Goal: Browse casually: Explore the website without a specific task or goal

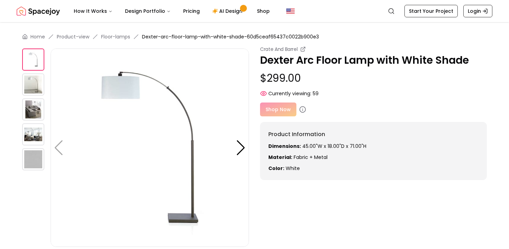
click at [40, 91] on img at bounding box center [33, 84] width 22 height 22
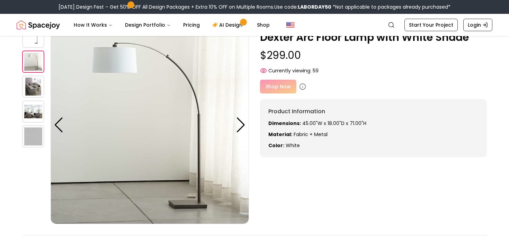
scroll to position [37, 0]
click at [30, 112] on img at bounding box center [33, 111] width 22 height 22
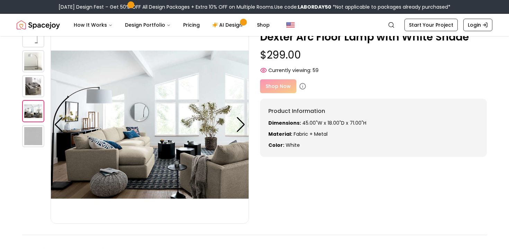
click at [33, 95] on img at bounding box center [33, 86] width 22 height 22
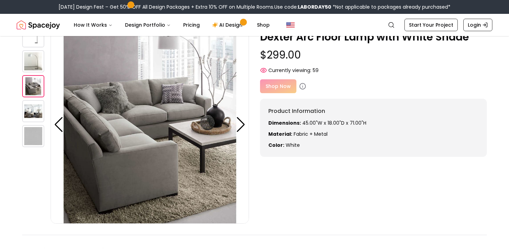
click at [34, 136] on img at bounding box center [33, 136] width 22 height 22
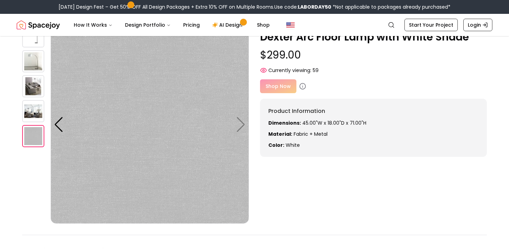
click at [34, 116] on img at bounding box center [33, 111] width 22 height 22
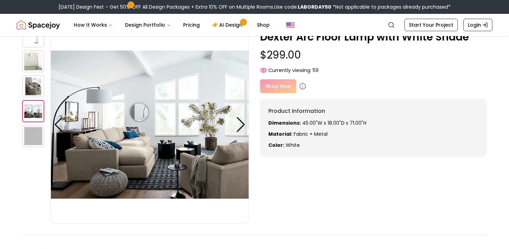
click at [31, 103] on img at bounding box center [33, 111] width 22 height 22
click at [31, 101] on img at bounding box center [33, 111] width 22 height 22
click at [31, 89] on img at bounding box center [33, 86] width 22 height 22
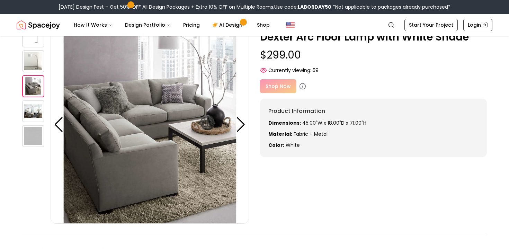
click at [37, 62] on img at bounding box center [33, 61] width 22 height 22
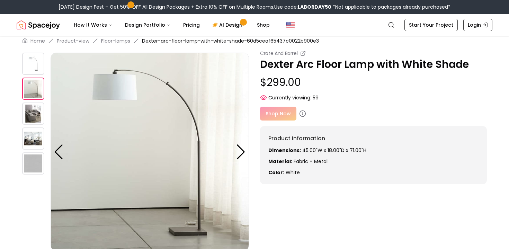
scroll to position [5, 0]
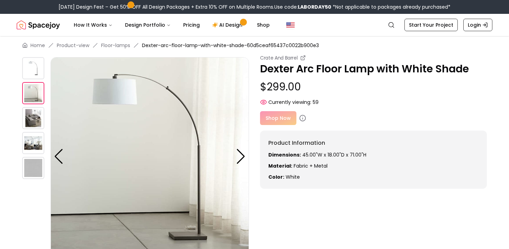
click at [35, 65] on img at bounding box center [33, 68] width 22 height 22
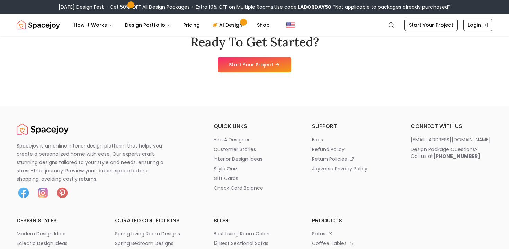
scroll to position [1045, 0]
